Goal: Task Accomplishment & Management: Manage account settings

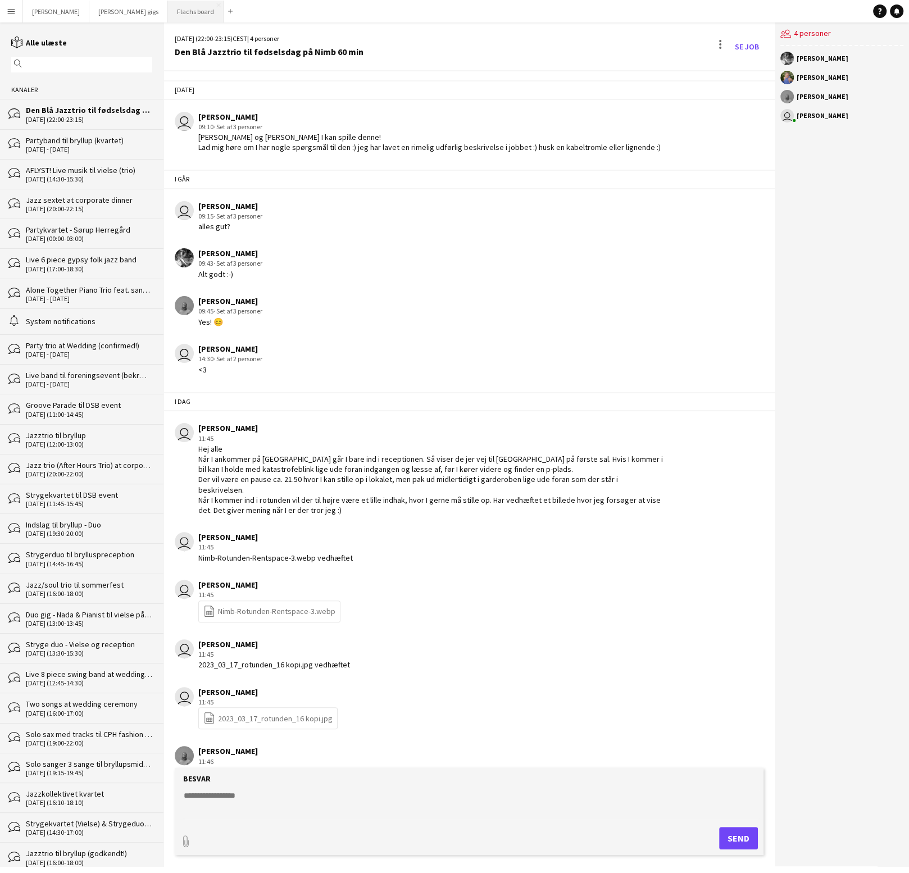
scroll to position [10, 0]
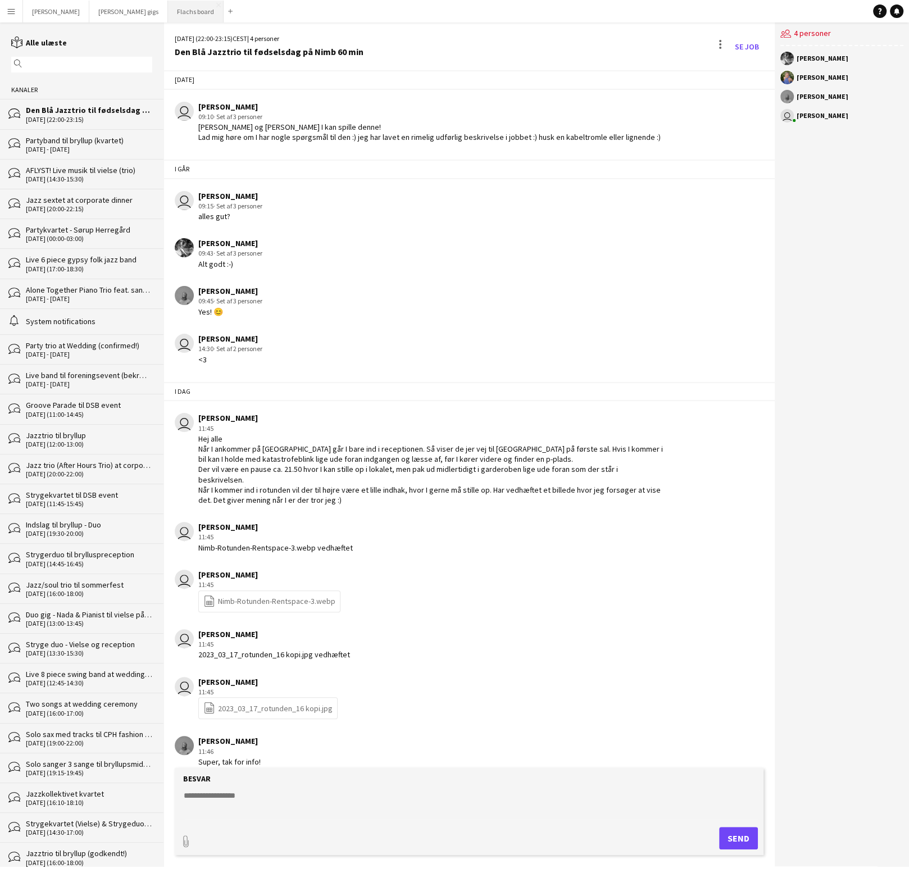
click at [168, 8] on button "Flachs board Luk" at bounding box center [196, 12] width 56 height 22
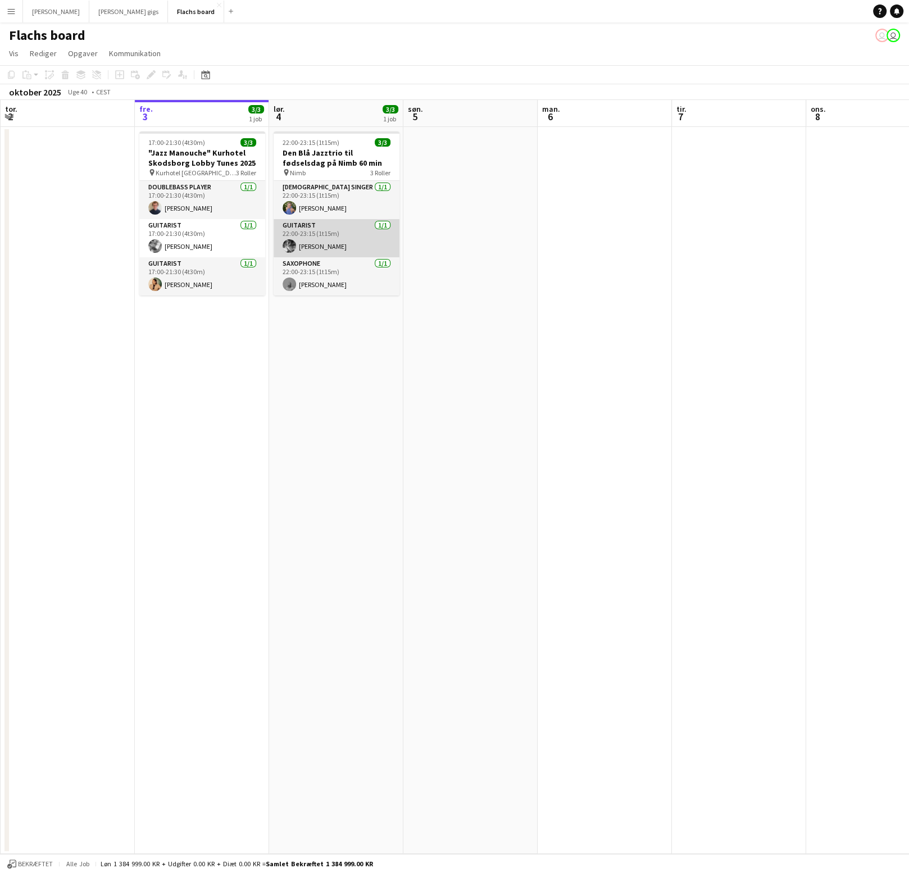
scroll to position [0, 267]
click at [315, 235] on app-card-role "Guitarist [DATE] 22:00-23:15 (1t15m) [PERSON_NAME]" at bounding box center [337, 238] width 126 height 38
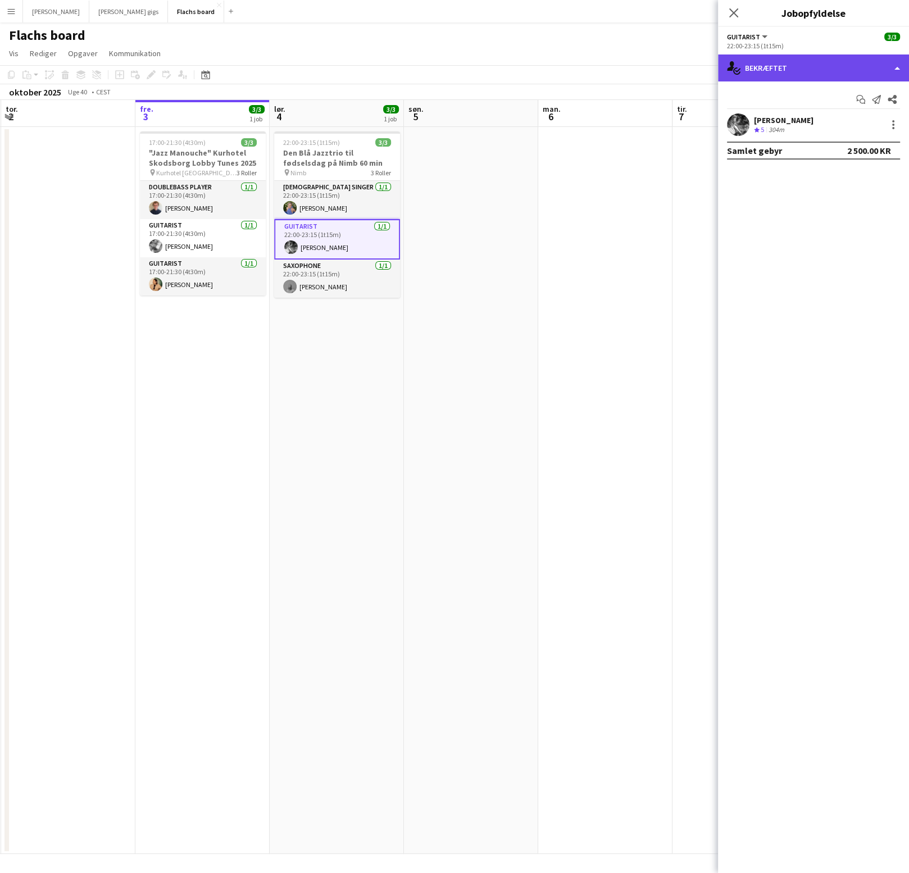
click at [845, 78] on div "single-neutral-actions-check-2 Bekræftet" at bounding box center [813, 67] width 191 height 27
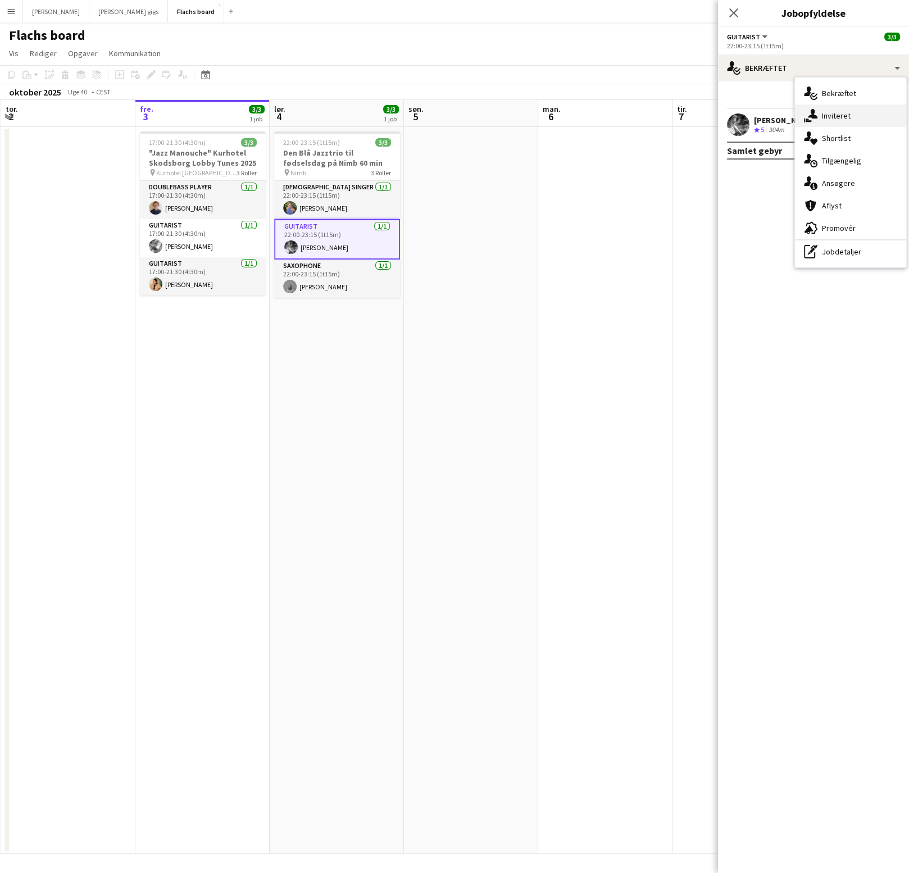
click at [834, 119] on span "Inviteret" at bounding box center [836, 116] width 29 height 10
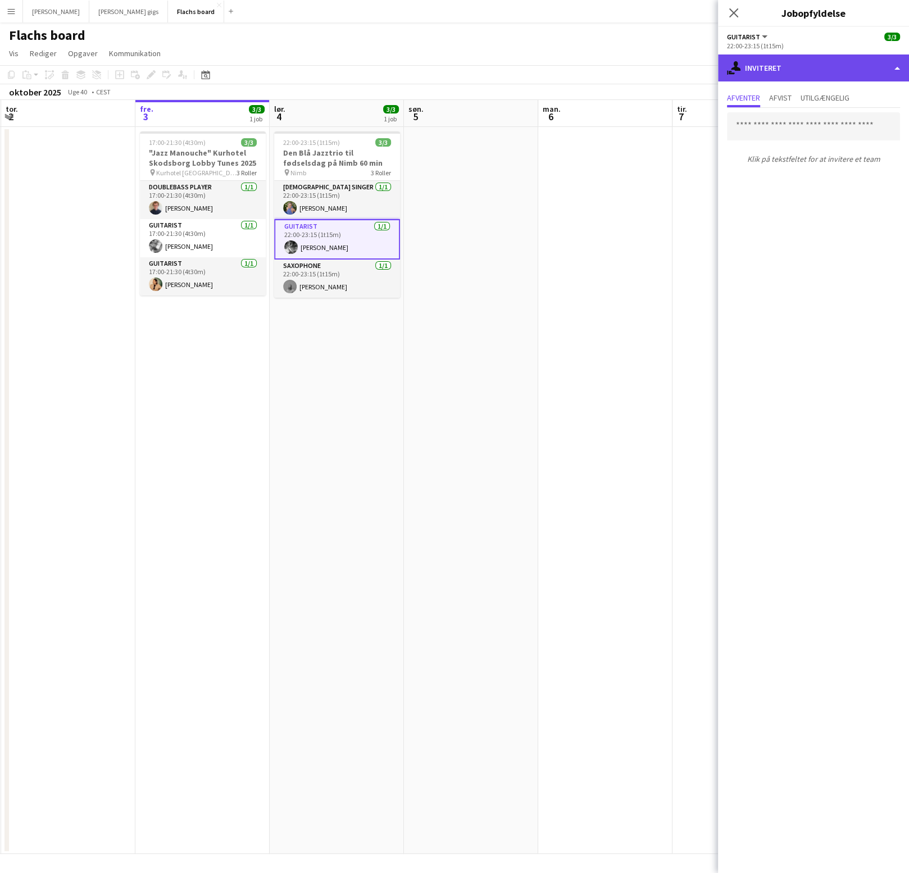
click at [791, 76] on div "single-neutral-actions-share-1 Inviteret" at bounding box center [813, 67] width 191 height 27
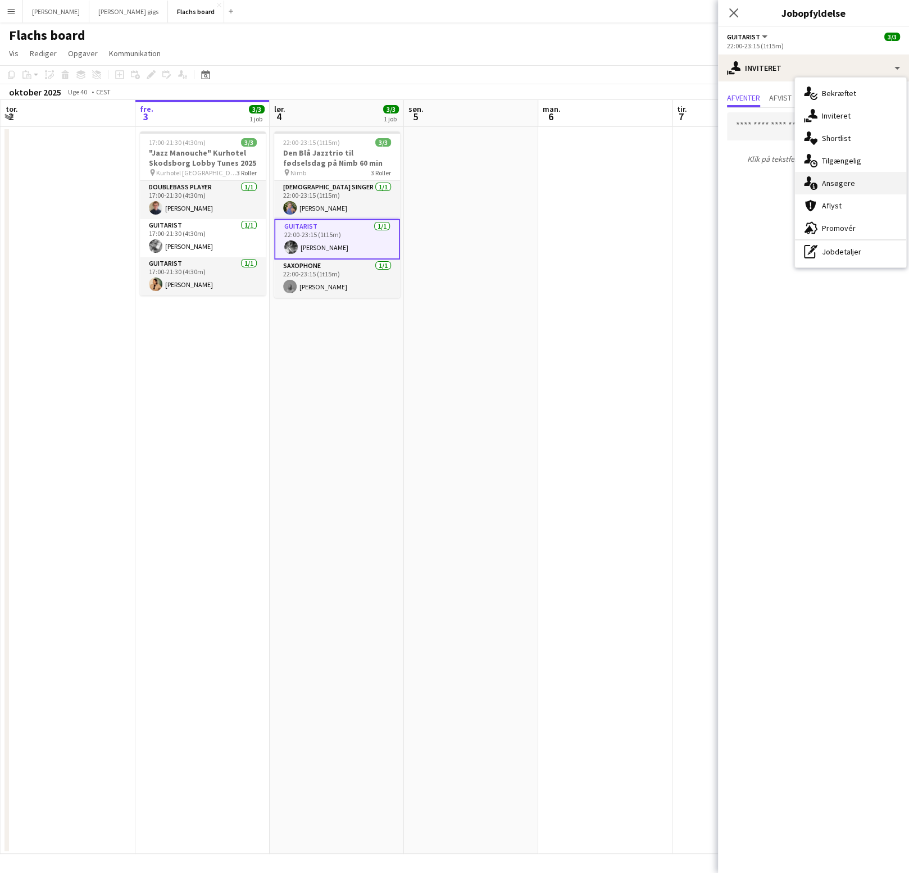
click at [824, 188] on span "Ansøgere" at bounding box center [838, 183] width 33 height 10
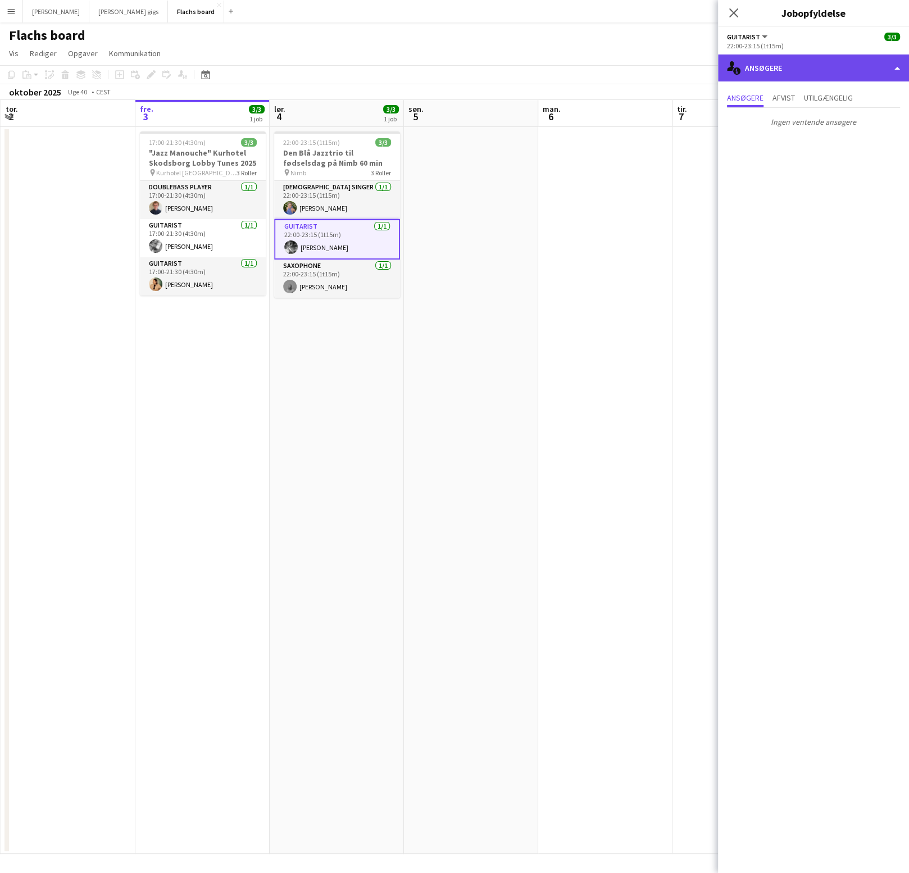
click at [796, 69] on div "single-neutral-actions-information Ansøgere" at bounding box center [813, 67] width 191 height 27
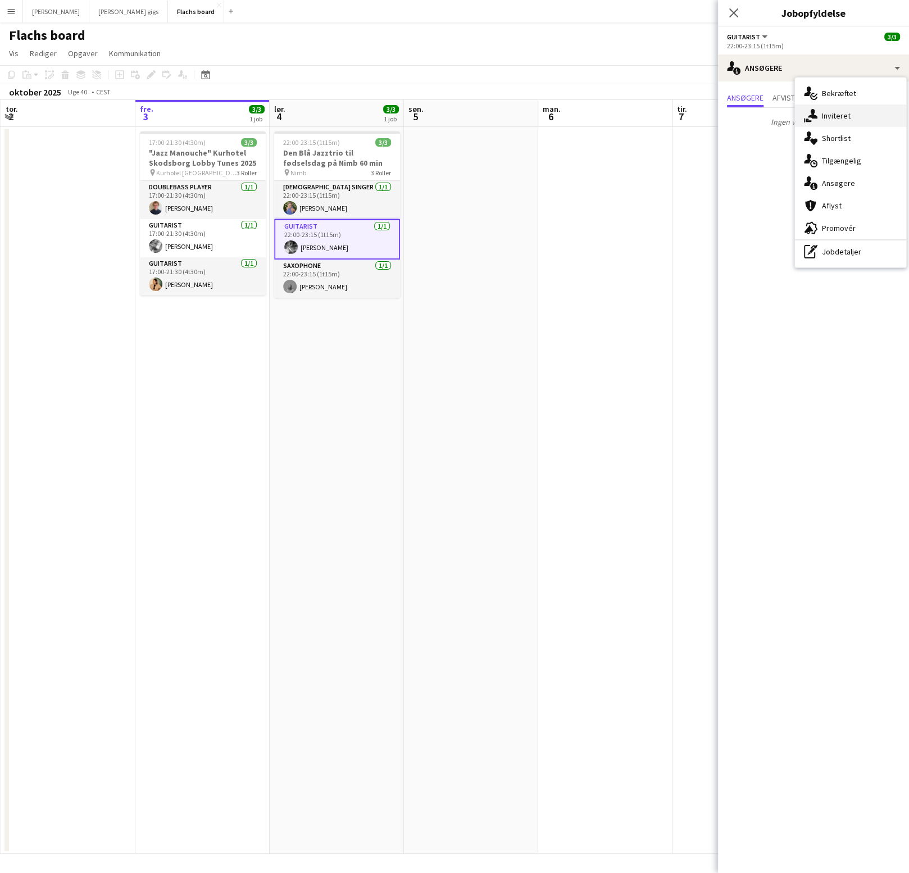
click at [822, 112] on span "Inviteret" at bounding box center [836, 116] width 29 height 10
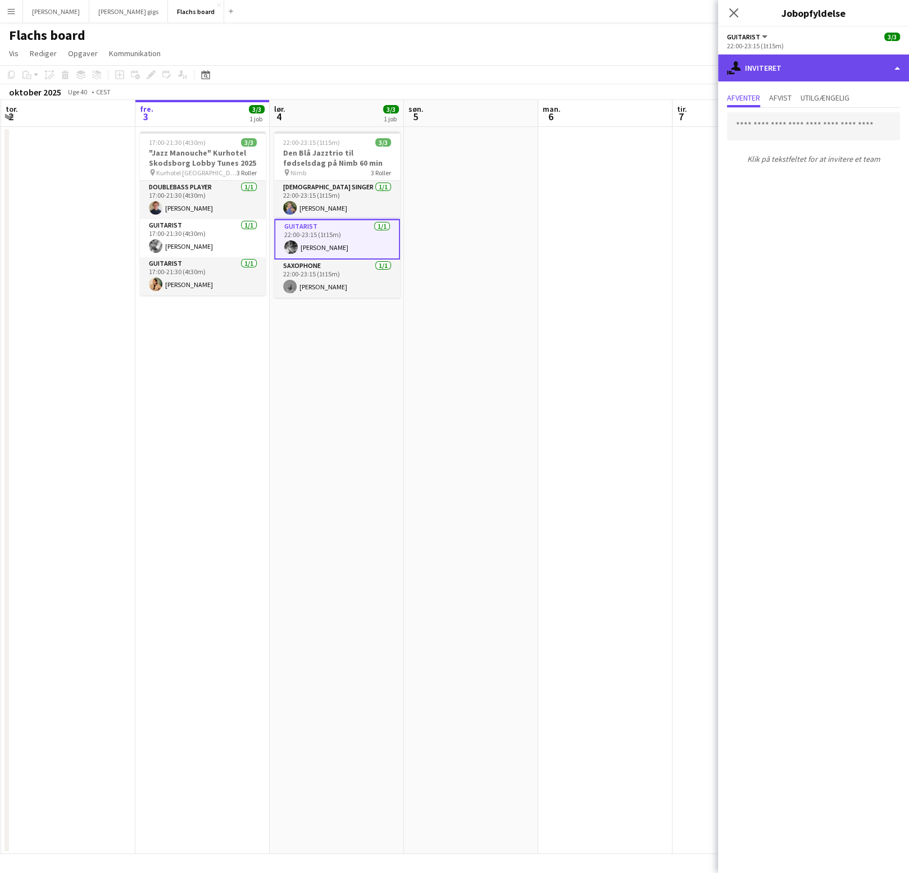
click at [802, 72] on div "single-neutral-actions-share-1 Inviteret" at bounding box center [813, 67] width 191 height 27
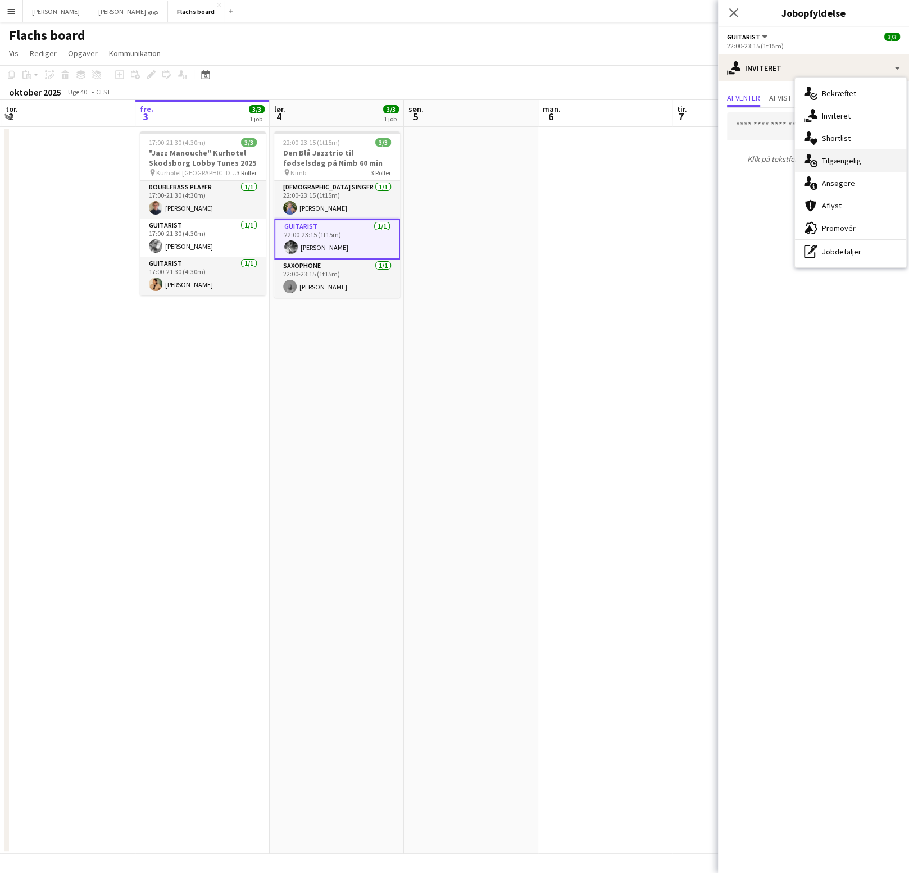
click at [824, 157] on span "Tilgængelig" at bounding box center [841, 161] width 39 height 10
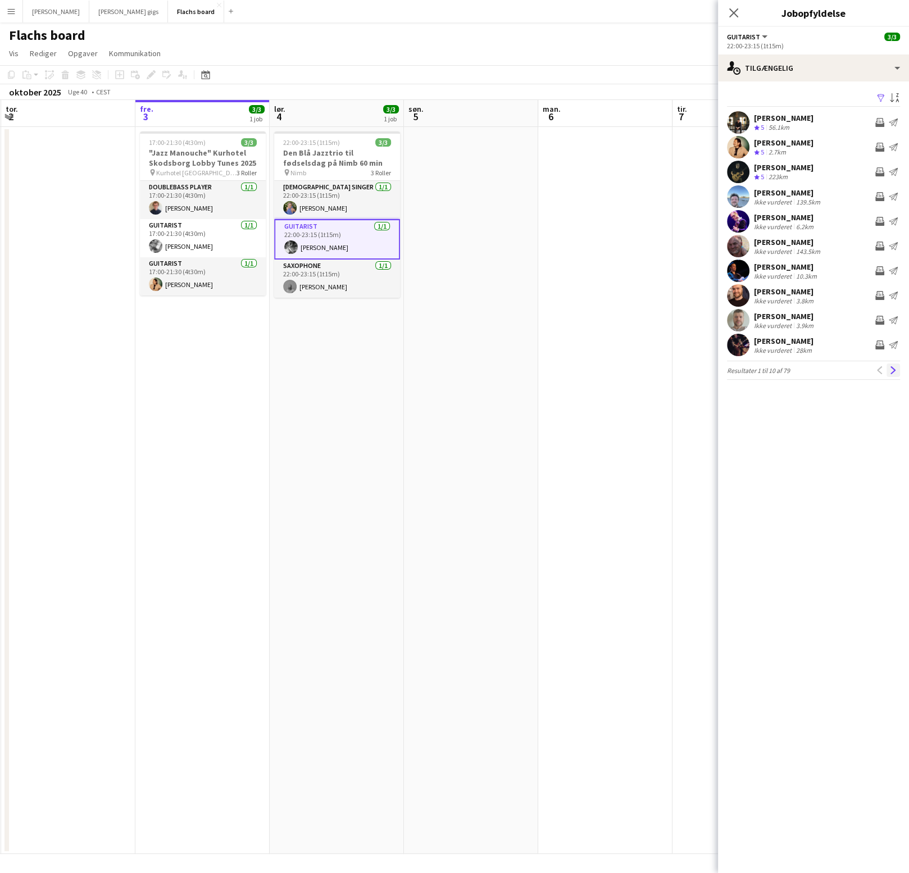
click at [892, 371] on app-icon "Næste" at bounding box center [893, 370] width 8 height 8
click at [892, 372] on app-icon "Næste" at bounding box center [893, 370] width 8 height 8
click at [881, 371] on app-icon "Tidligere" at bounding box center [880, 370] width 8 height 8
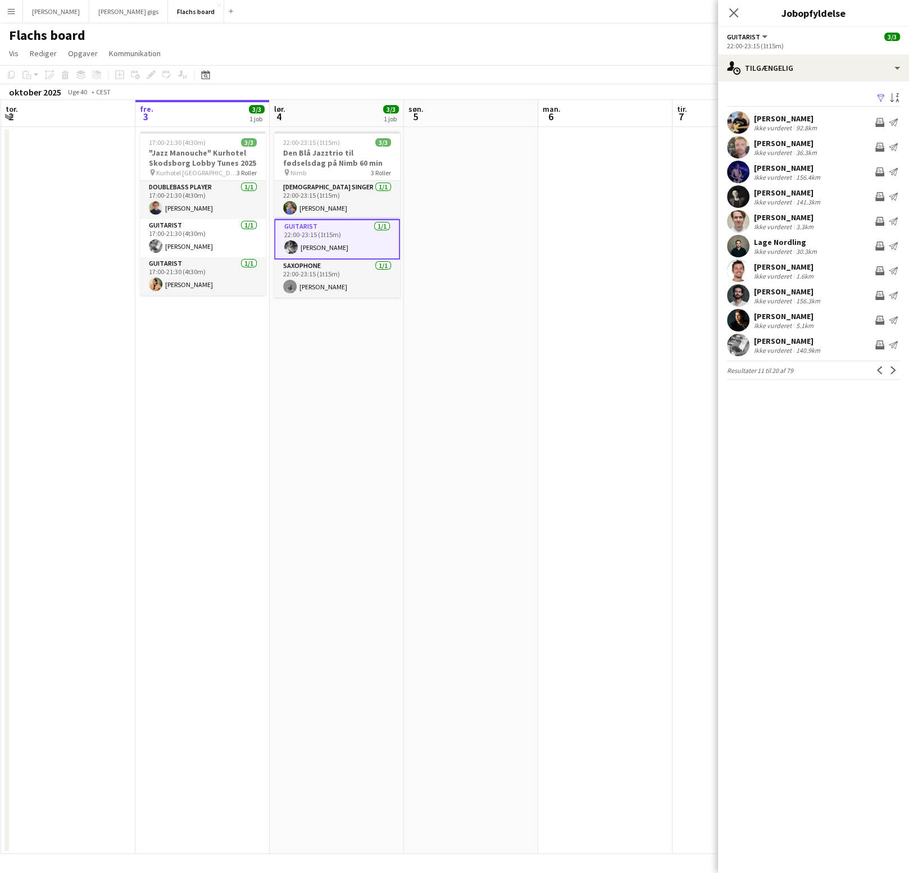
click at [881, 371] on app-icon "Tidligere" at bounding box center [880, 370] width 8 height 8
click at [893, 374] on button "Næste" at bounding box center [892, 369] width 13 height 13
click at [894, 373] on app-icon "Næste" at bounding box center [893, 370] width 8 height 8
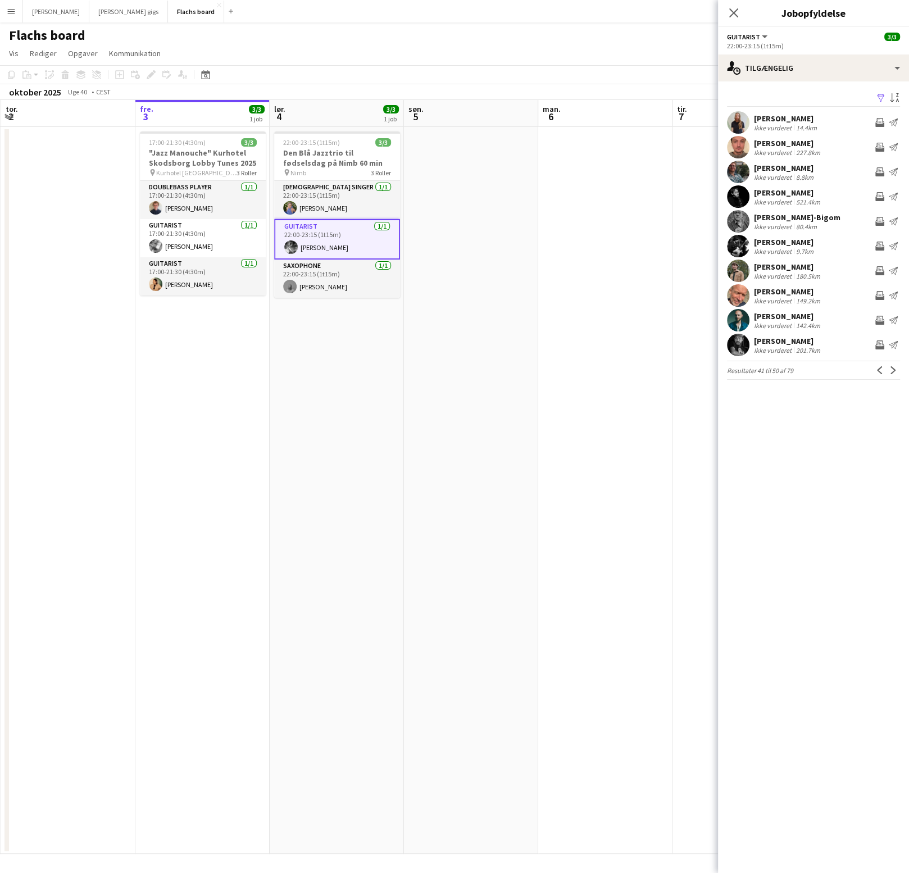
click at [894, 373] on app-icon "Næste" at bounding box center [893, 370] width 8 height 8
click at [880, 373] on app-icon "Tidligere" at bounding box center [880, 370] width 8 height 8
click at [808, 267] on div "[PERSON_NAME]" at bounding box center [785, 267] width 62 height 10
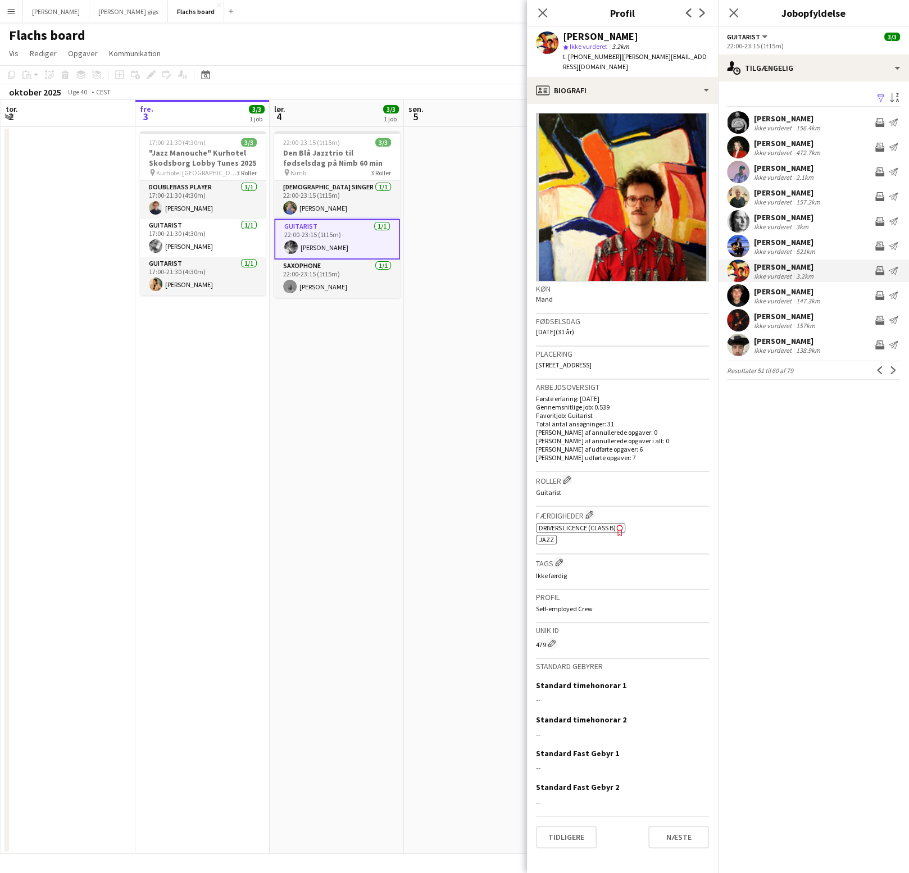
click at [347, 573] on app-date-cell "22:00-23:15 (1t15m) 3/3 Den Blå Jazztrio til fødselsdag på Nimb 60 min pin Nimb…" at bounding box center [337, 490] width 134 height 727
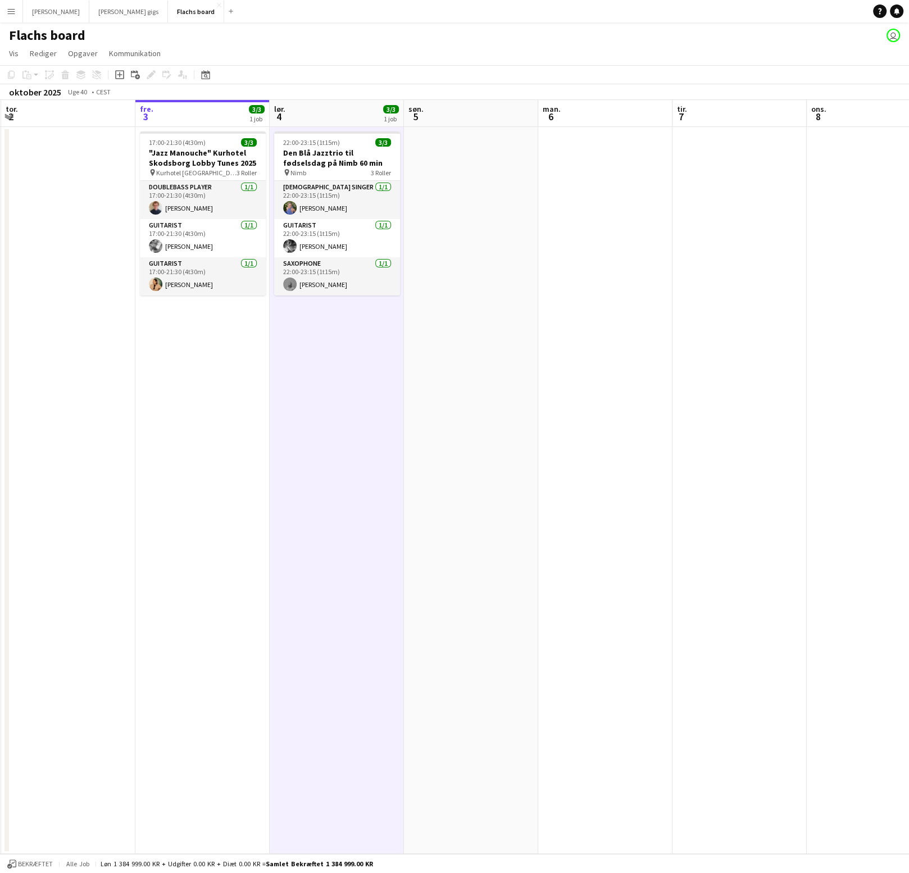
click at [6, 13] on button "Menu" at bounding box center [11, 11] width 22 height 22
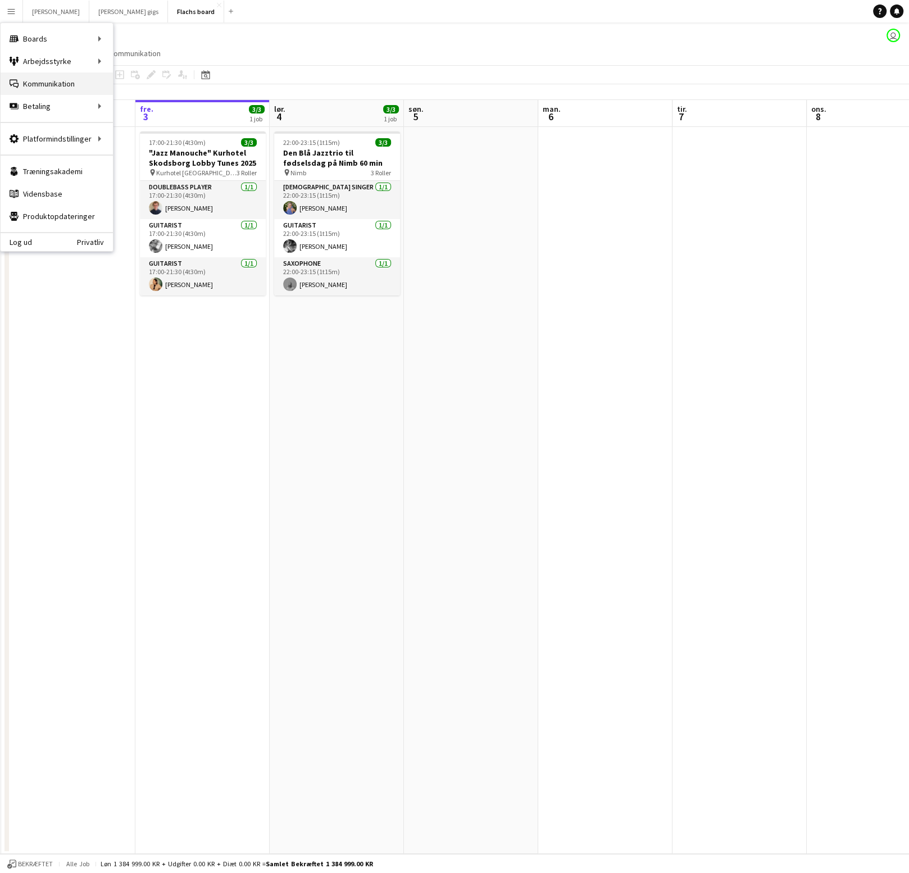
click at [41, 86] on link "Kommunikation Kommunikation" at bounding box center [57, 83] width 112 height 22
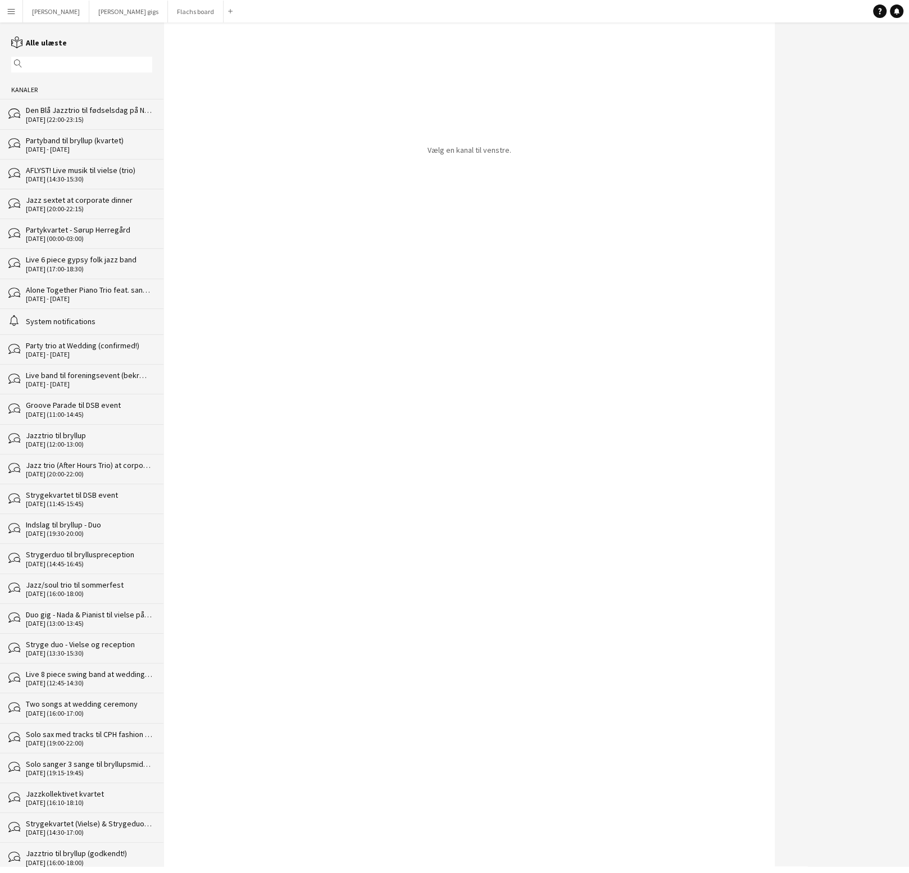
click at [64, 119] on div "[DATE] (22:00-23:15)" at bounding box center [89, 120] width 126 height 8
